Goal: Task Accomplishment & Management: Complete application form

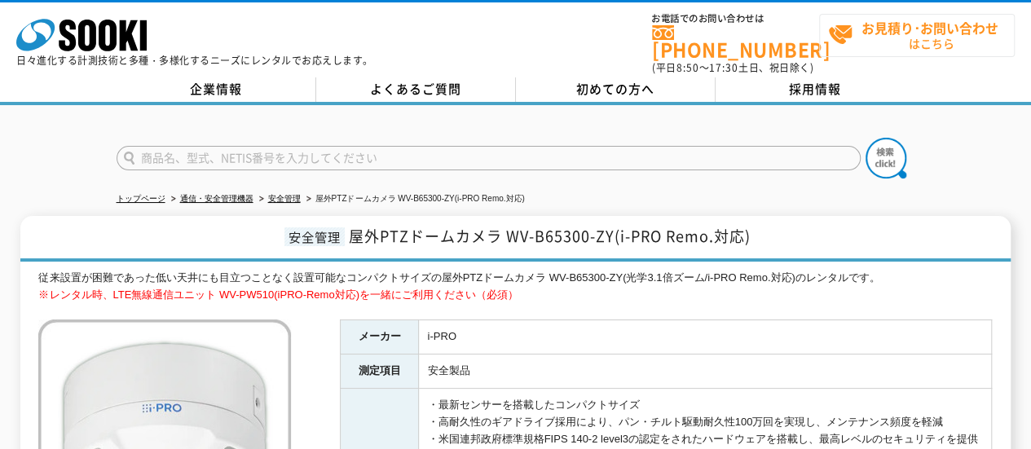
click at [935, 46] on span "お見積り･お問い合わせ はこちら" at bounding box center [921, 35] width 186 height 41
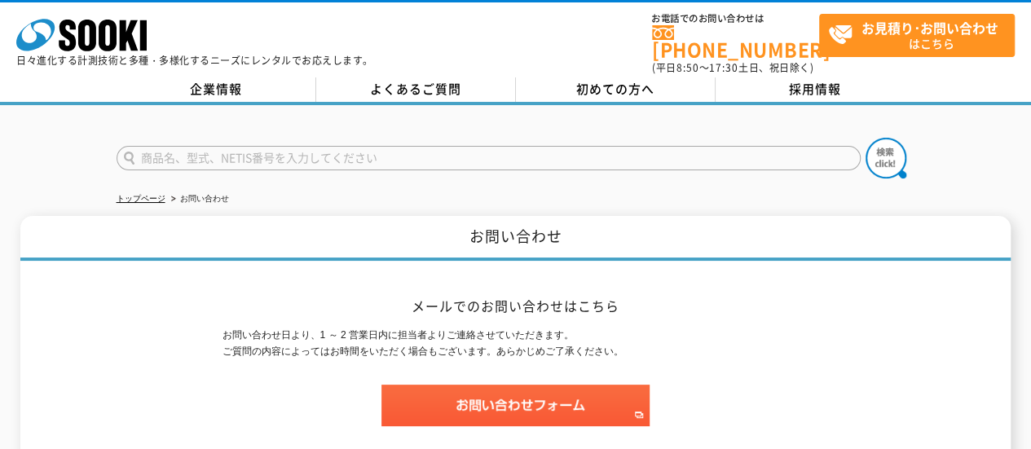
click at [240, 146] on input "text" at bounding box center [489, 158] width 744 height 24
paste input "WV-B65300-ZY"
type input "WV-B65300-ZY"
click at [865, 138] on button at bounding box center [885, 158] width 41 height 41
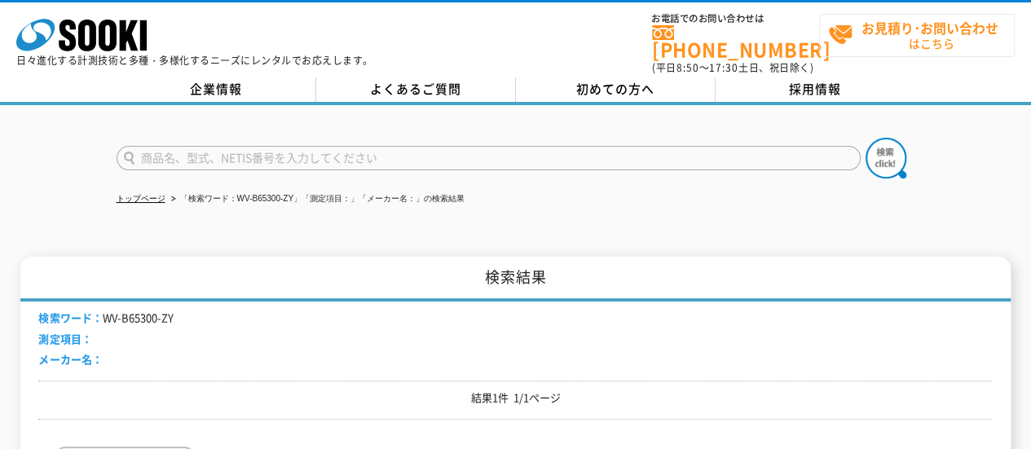
click at [946, 37] on span "お見積り･お問い合わせ はこちら" at bounding box center [921, 35] width 186 height 41
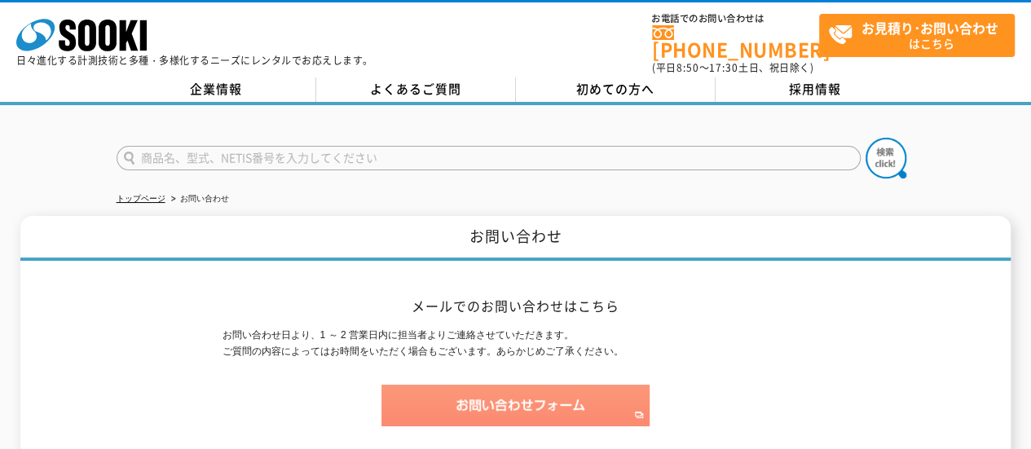
click at [438, 403] on img at bounding box center [515, 406] width 268 height 42
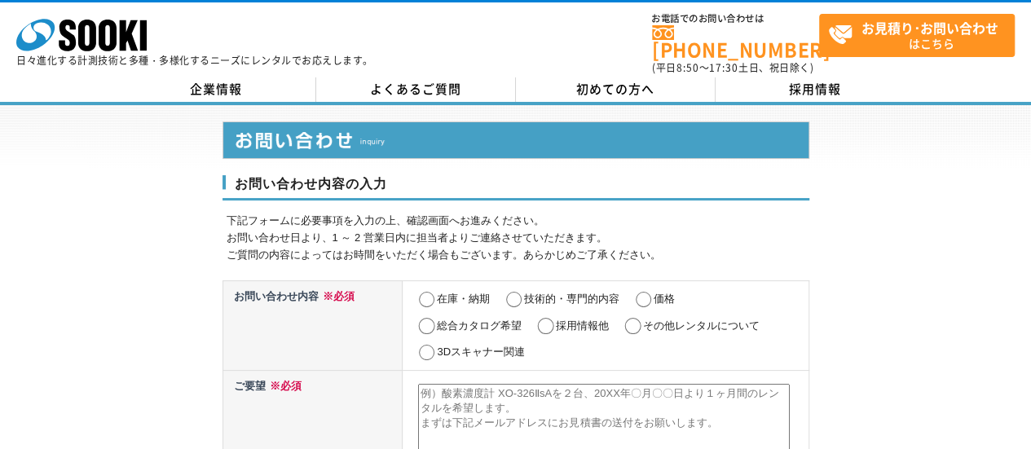
click at [636, 321] on input "その他レンタルについて" at bounding box center [633, 326] width 20 height 16
radio input "true"
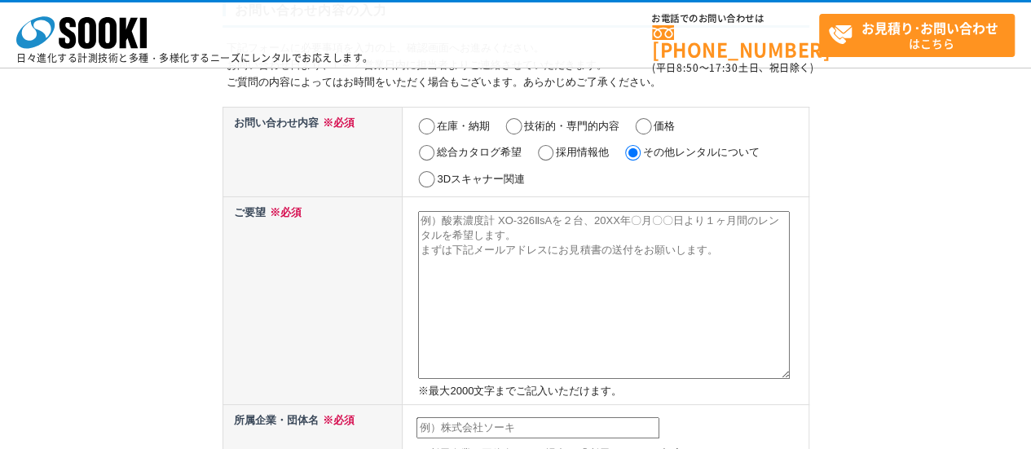
scroll to position [130, 0]
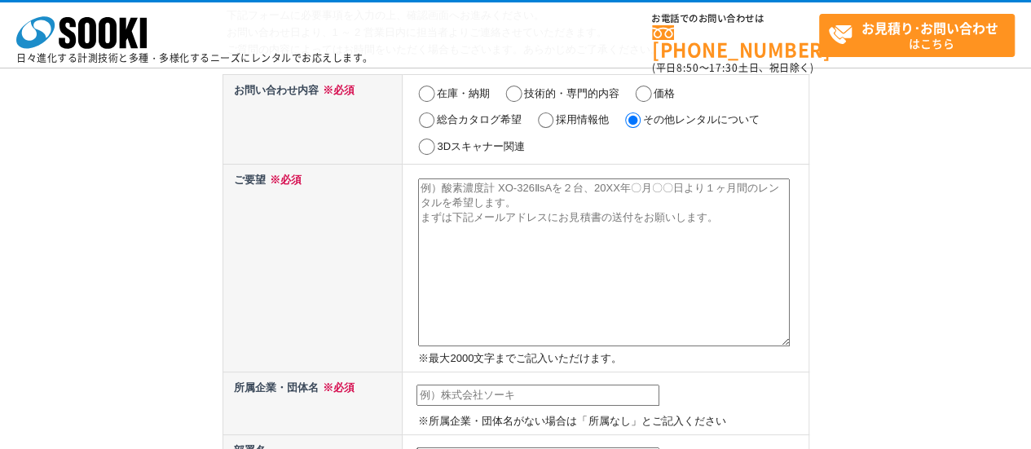
click at [427, 191] on textarea at bounding box center [604, 262] width 372 height 168
paste textarea "WV-B65300-ZY"
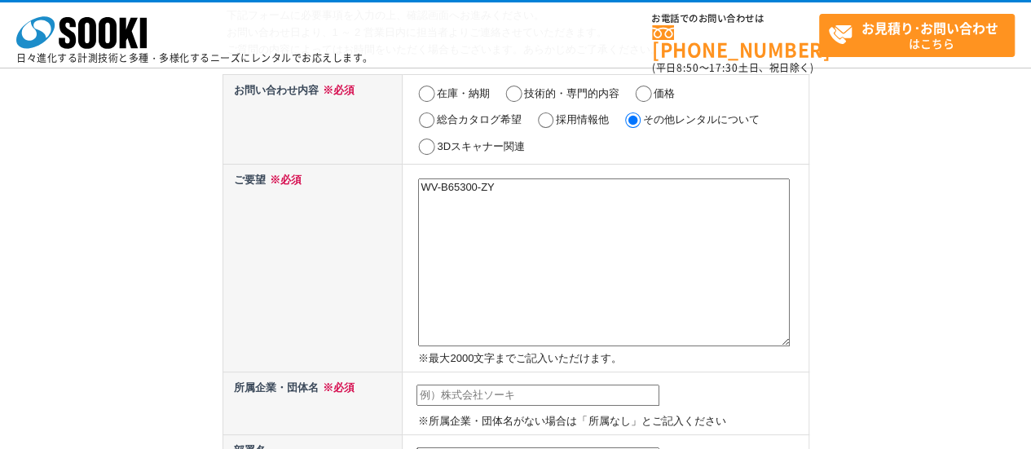
click at [417, 192] on td "WV-B65300-ZY ※最大[DATE]文字までご記入いただけます。" at bounding box center [606, 268] width 406 height 207
click at [423, 191] on textarea "WV-B65300-ZY" at bounding box center [604, 262] width 372 height 168
click at [423, 191] on textarea "いWV-B65300-ZY" at bounding box center [604, 262] width 372 height 168
click at [573, 191] on textarea "iproのカメラWV-B65300-ZY" at bounding box center [604, 262] width 372 height 168
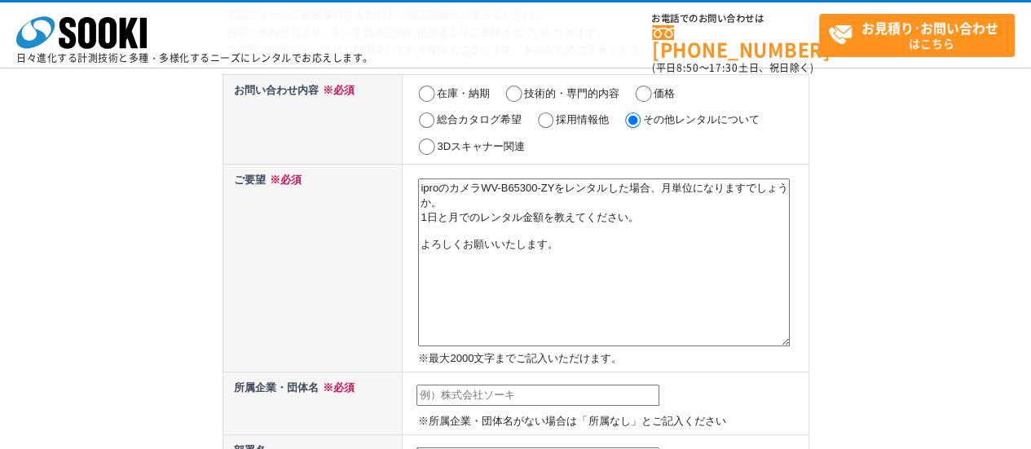
click at [574, 189] on textarea "iproのカメラWV-B65300-ZYをレンタルした場合、月単位になりますでしょうか。 1日と月でのレンタル金額を教えてください。 よろしくお願いいたします。" at bounding box center [604, 262] width 372 height 168
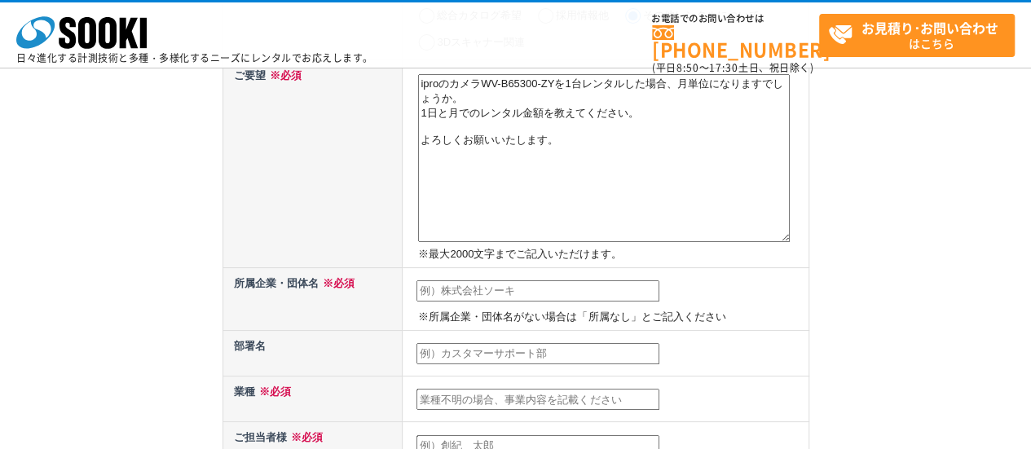
scroll to position [261, 0]
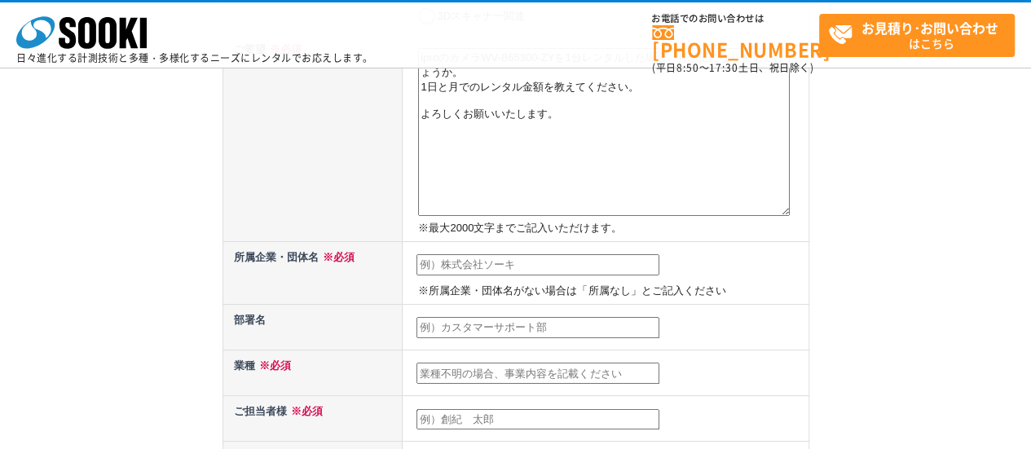
type textarea "iproのカメラWV-B65300-ZYを1台レンタルした場合、月単位になりますでしょうか。 1日と月でのレンタル金額を教えてください。 よろしくお願いいたし…"
click at [495, 258] on input "text" at bounding box center [537, 264] width 243 height 21
type input "株式会社ブレーンズ・システム"
click at [468, 330] on input "text" at bounding box center [537, 327] width 243 height 21
type input "営業部"
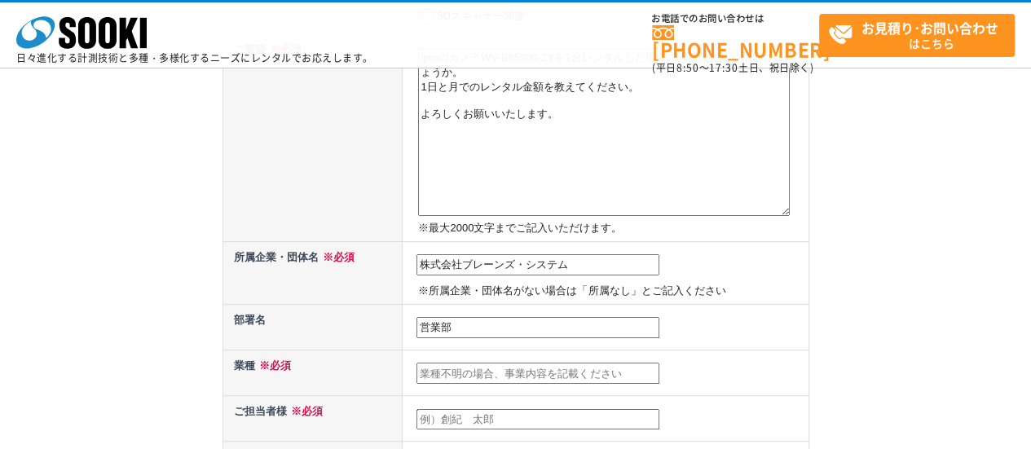
click at [469, 369] on input "text" at bounding box center [537, 373] width 243 height 21
type input "反"
type input "販売店"
click at [457, 411] on input "text" at bounding box center [537, 419] width 243 height 21
type input "[PERSON_NAME]"
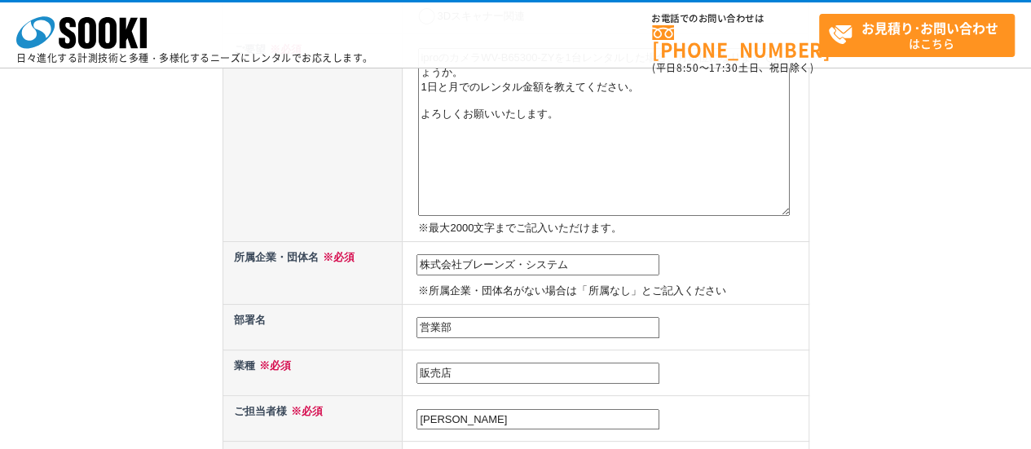
click at [420, 369] on input "販売店" at bounding box center [537, 373] width 243 height 21
click at [585, 372] on input "放送機器・業務用機器の販売店" at bounding box center [537, 373] width 243 height 21
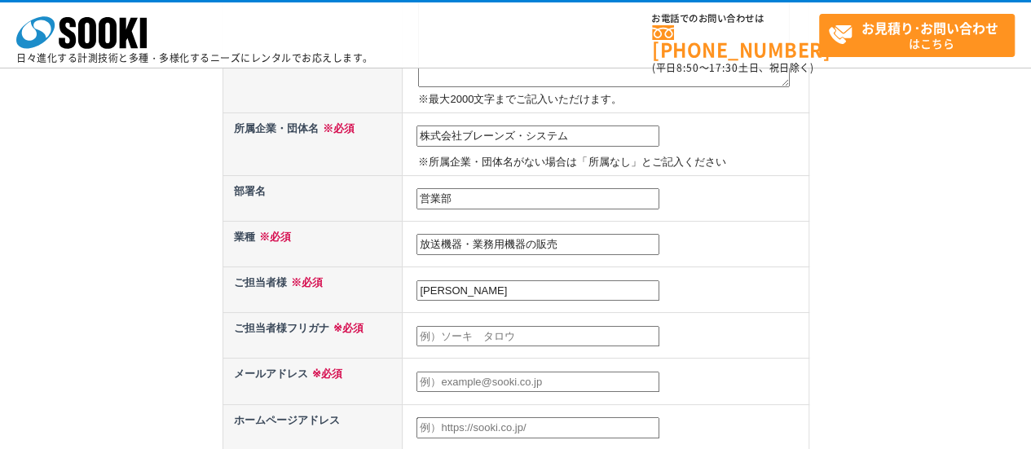
scroll to position [391, 0]
type input "放送機器・業務用機器の販売"
click at [436, 333] on input "text" at bounding box center [537, 334] width 243 height 21
type input "コイズミマサヒロ"
click at [440, 381] on input "text" at bounding box center [537, 380] width 243 height 21
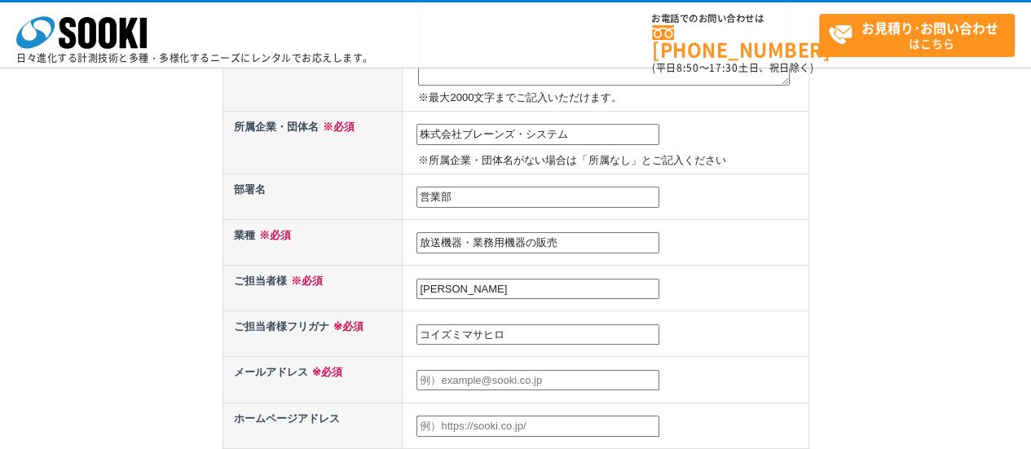
type input "[EMAIL_ADDRESS][DOMAIN_NAME]"
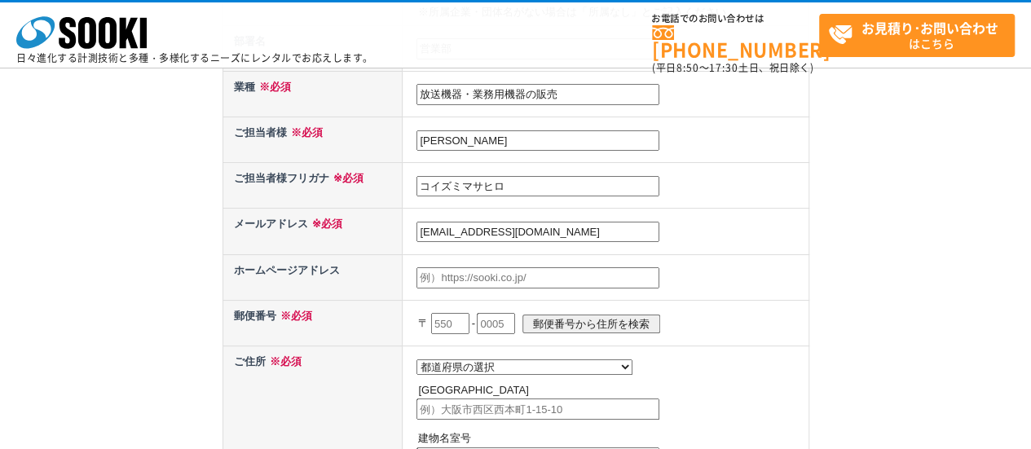
scroll to position [554, 0]
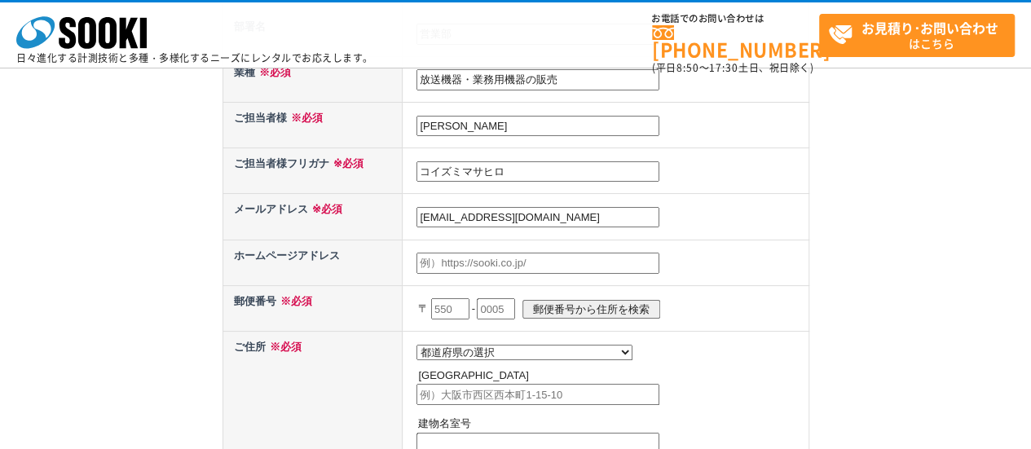
click at [455, 304] on input "text" at bounding box center [450, 308] width 38 height 21
type input "１"
click at [633, 414] on td "都道府県の選択 北海道 [GEOGRAPHIC_DATA] [GEOGRAPHIC_DATA] [PERSON_NAME][GEOGRAPHIC_DATA] …" at bounding box center [606, 399] width 406 height 137
click at [455, 308] on input "text" at bounding box center [450, 308] width 38 height 21
type input "243"
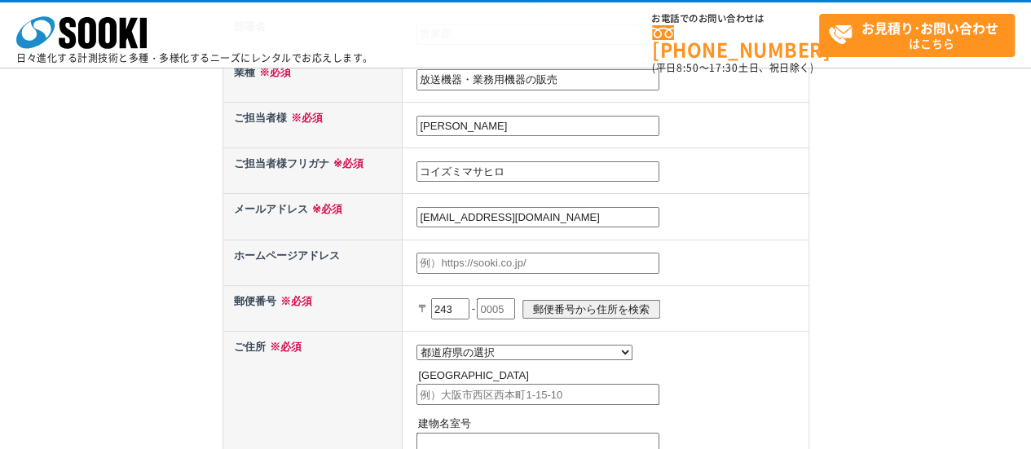
click at [513, 305] on input "text" at bounding box center [496, 308] width 38 height 21
type input "0402"
click at [502, 345] on select "都道府県の選択 北海道 [GEOGRAPHIC_DATA] [GEOGRAPHIC_DATA] [PERSON_NAME][GEOGRAPHIC_DATA] …" at bounding box center [524, 352] width 216 height 15
select select "14"
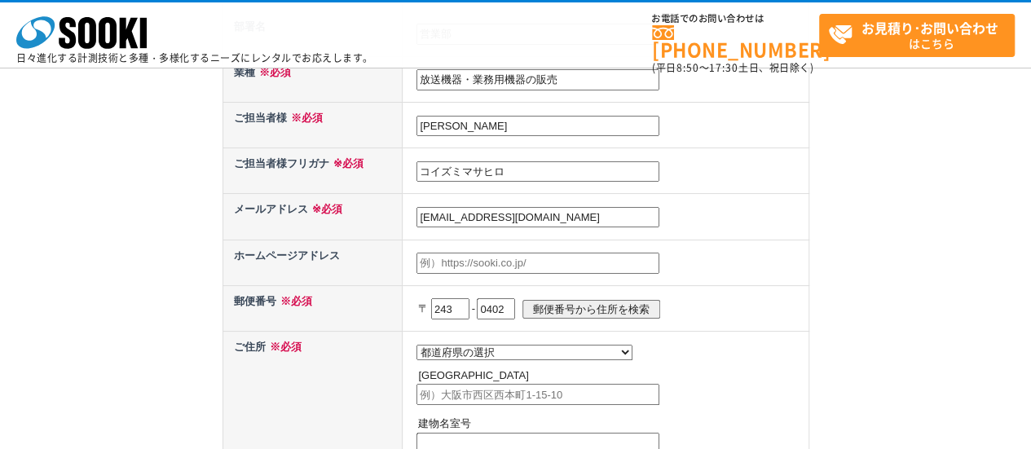
click at [416, 345] on select "都道府県の選択 北海道 [GEOGRAPHIC_DATA] [GEOGRAPHIC_DATA] [PERSON_NAME][GEOGRAPHIC_DATA] …" at bounding box center [524, 352] width 216 height 15
click at [439, 400] on input "text" at bounding box center [537, 394] width 243 height 21
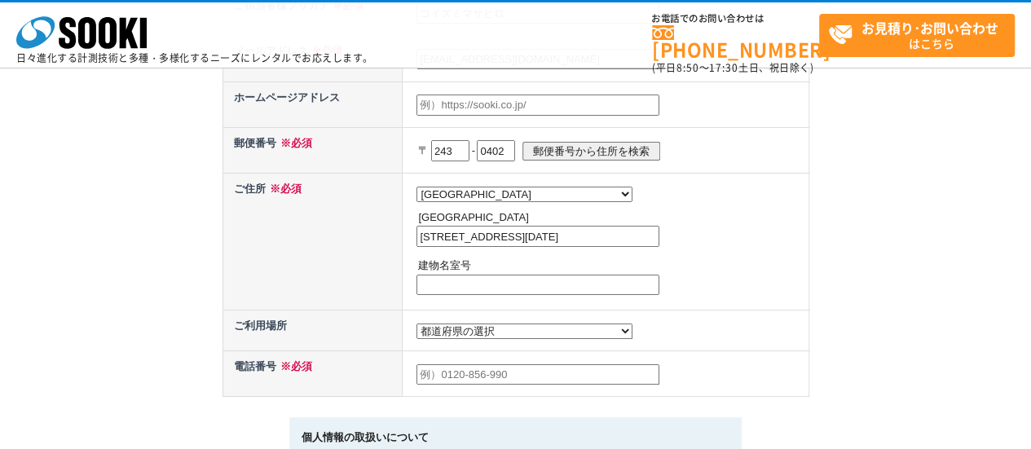
scroll to position [717, 0]
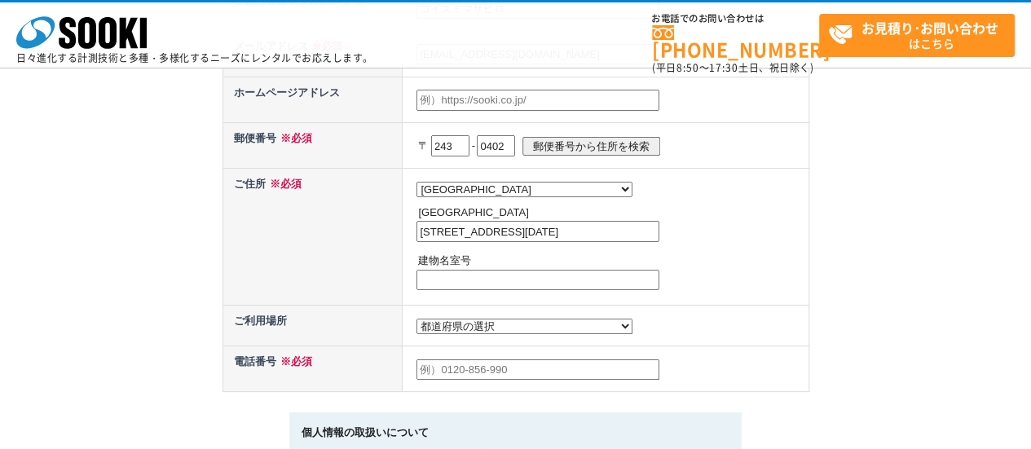
type input "[STREET_ADDRESS][DATE]"
click at [501, 325] on select "都道府県の選択 [GEOGRAPHIC_DATA]未定 北海道 [GEOGRAPHIC_DATA] [GEOGRAPHIC_DATA] [PERSON_NAM…" at bounding box center [524, 326] width 216 height 15
select select "11"
click at [416, 319] on select "都道府県の選択 [GEOGRAPHIC_DATA]未定 北海道 [GEOGRAPHIC_DATA] [GEOGRAPHIC_DATA] [PERSON_NAM…" at bounding box center [524, 326] width 216 height 15
click at [468, 375] on input "text" at bounding box center [537, 369] width 243 height 21
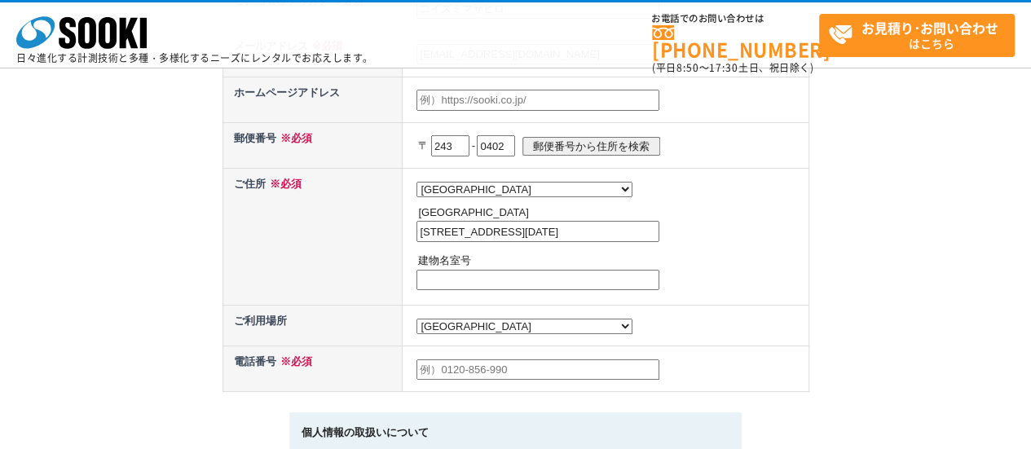
type input "046-244-3321"
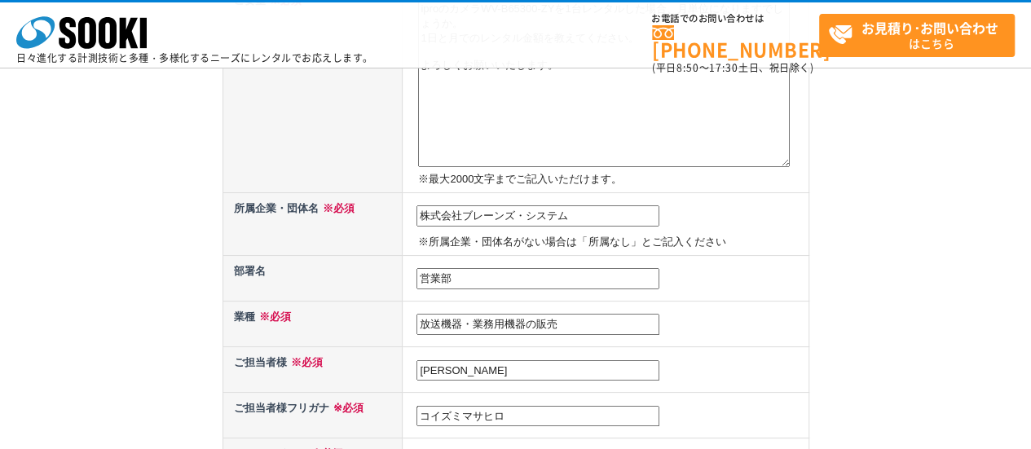
scroll to position [202, 0]
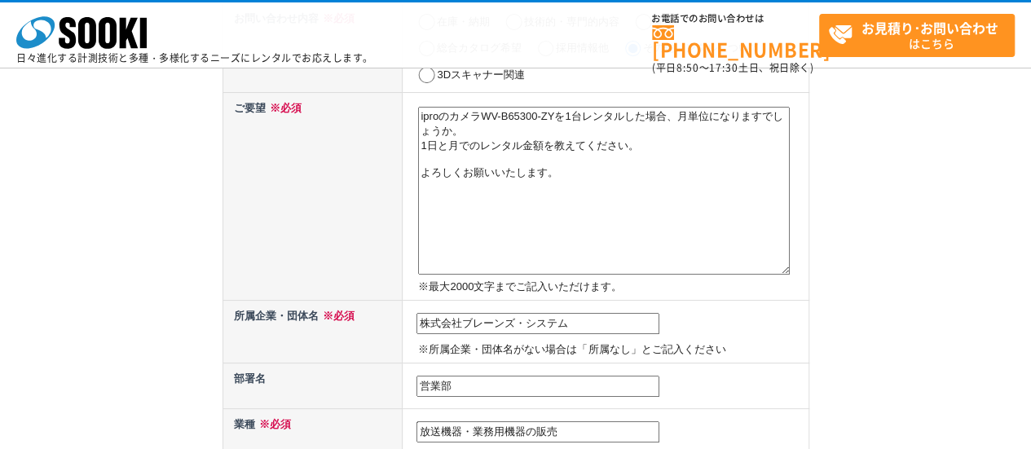
click at [433, 165] on textarea "iproのカメラWV-B65300-ZYを1台レンタルした場合、月単位になりますでしょうか。 1日と月でのレンタル金額を教えてください。 よろしくお願いいたし…" at bounding box center [604, 191] width 372 height 168
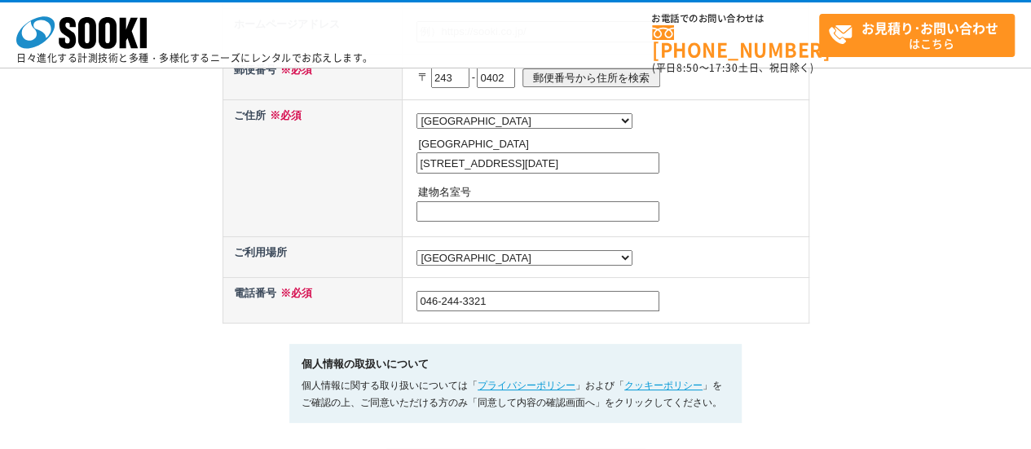
scroll to position [1178, 0]
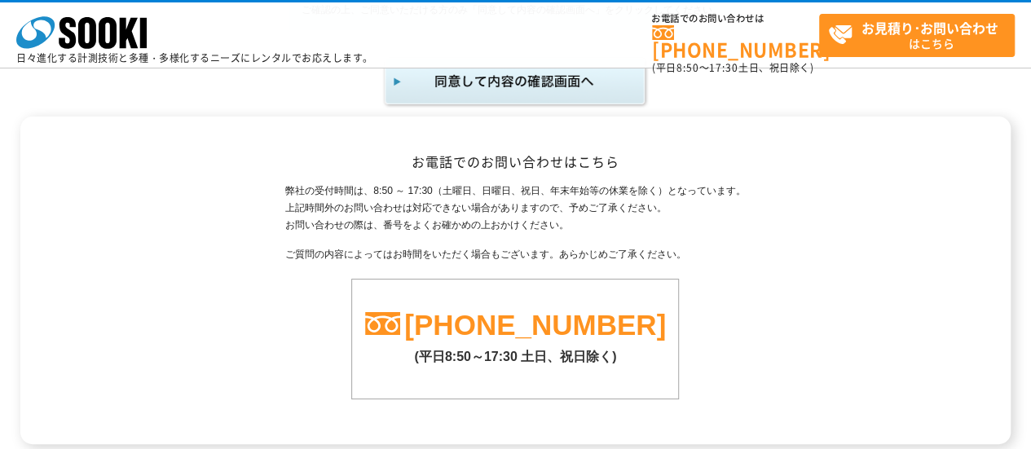
type textarea "iproのカメラWV-B65300-ZYを1台レンタルした場合、月単位になりますでしょうか。 1日と月でのレンタル金額を教えてください。 弊社の取引先からの依…"
click at [588, 71] on img "submit" at bounding box center [515, 82] width 267 height 54
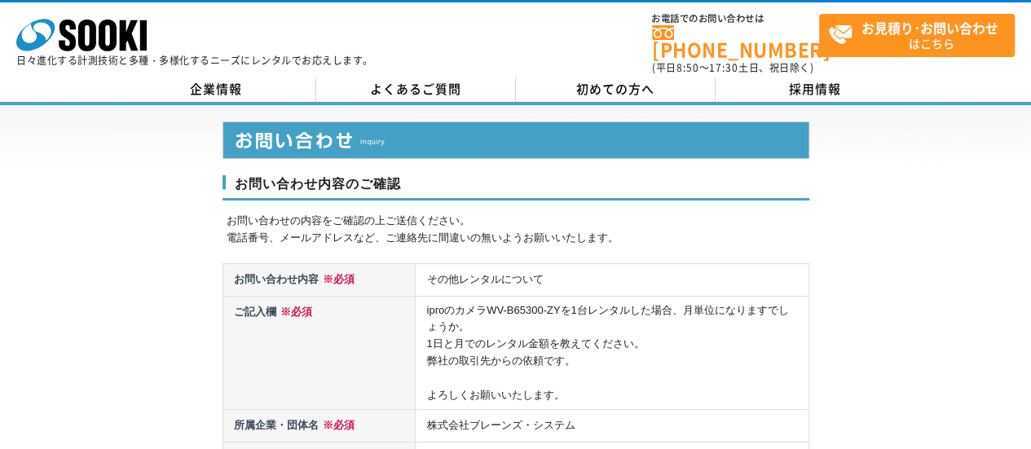
scroll to position [393, 0]
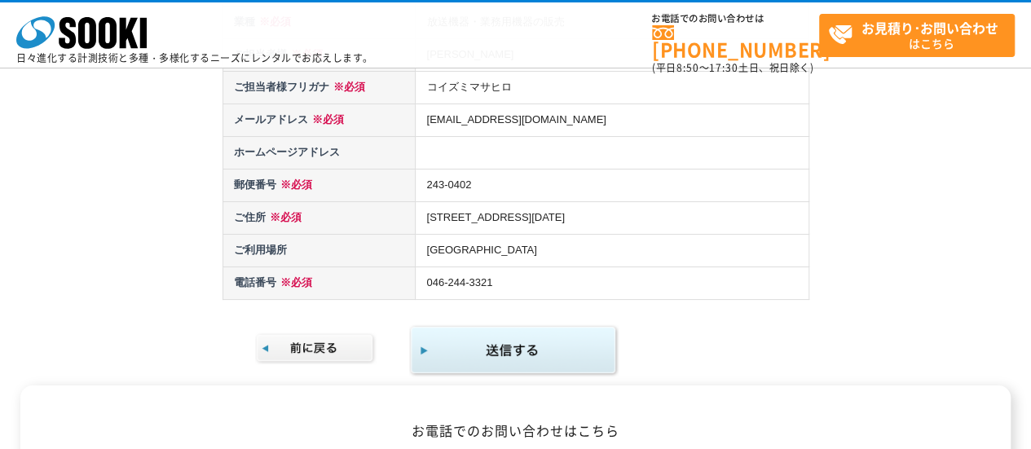
click at [535, 335] on img "submit" at bounding box center [513, 350] width 209 height 53
